Goal: Task Accomplishment & Management: Manage account settings

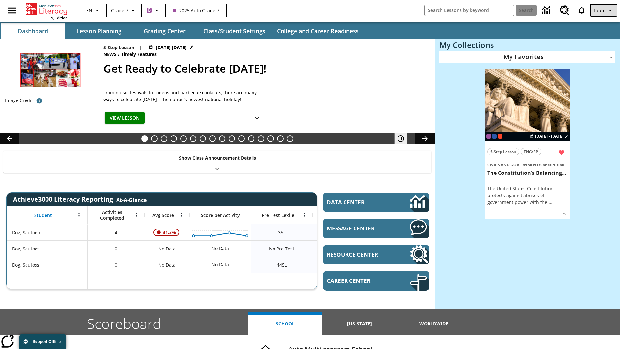
click at [604, 10] on span "Tauto" at bounding box center [599, 10] width 12 height 7
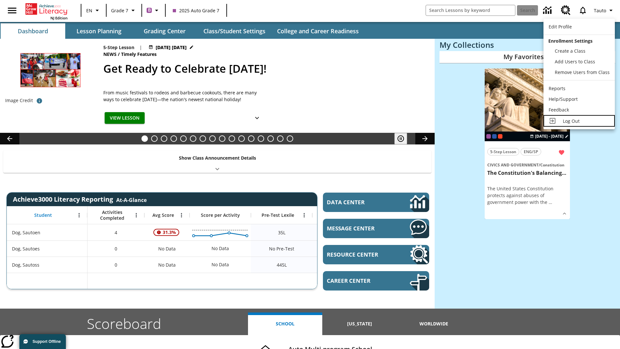
click at [579, 121] on span "Log Out" at bounding box center [571, 121] width 17 height 6
